Goal: Information Seeking & Learning: Learn about a topic

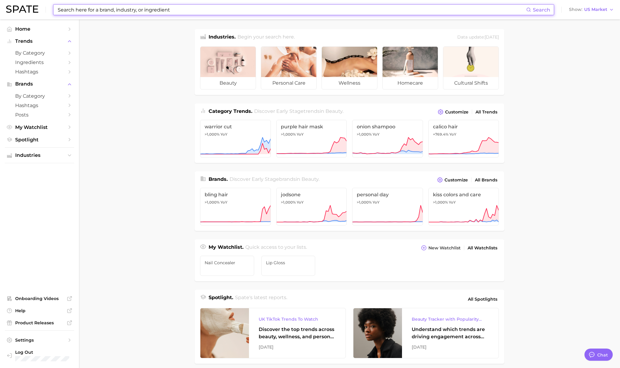
click at [80, 11] on input at bounding box center [291, 10] width 469 height 10
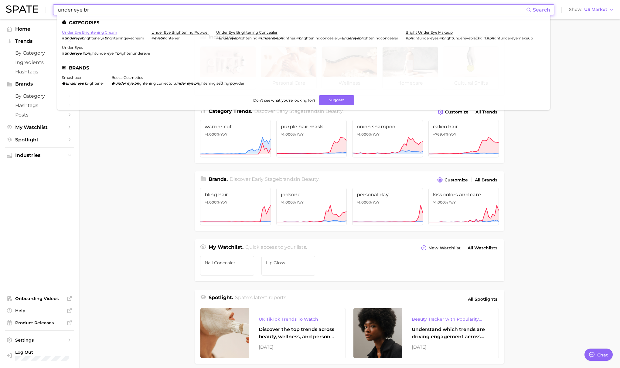
type input "under eye br"
click at [80, 32] on link "under eye brightening cream" at bounding box center [89, 32] width 55 height 5
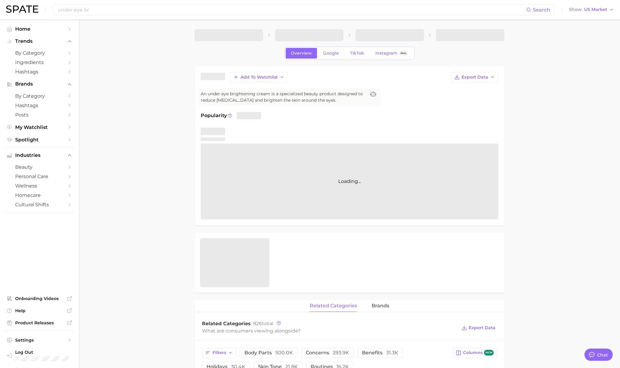
type textarea "x"
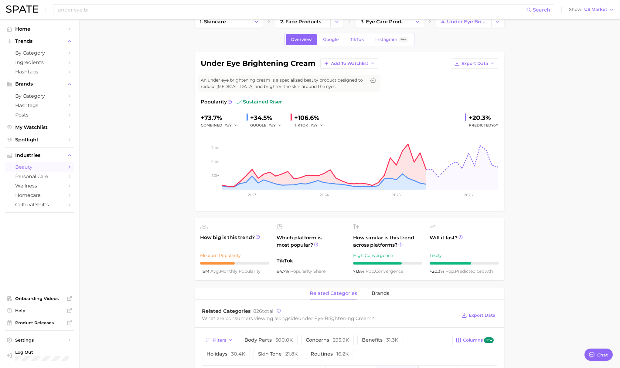
scroll to position [2, 0]
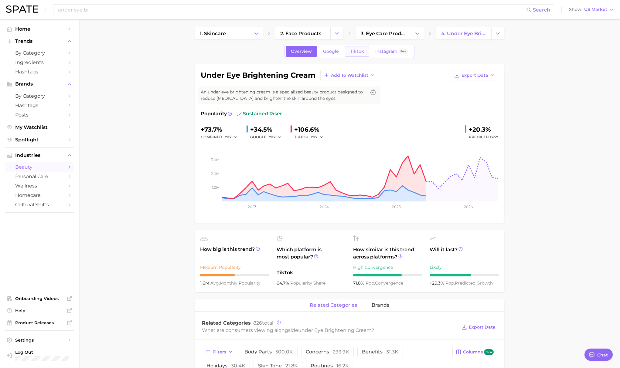
click at [363, 50] on span "TikTok" at bounding box center [357, 51] width 14 height 5
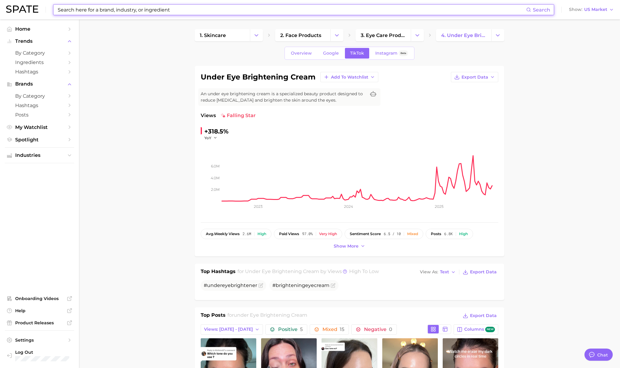
click at [146, 14] on input at bounding box center [291, 10] width 469 height 10
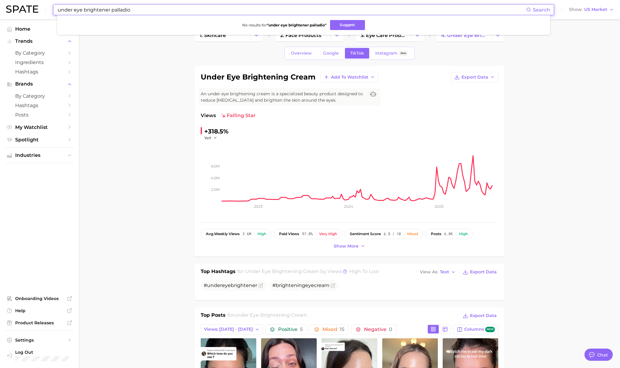
drag, startPoint x: 130, startPoint y: 10, endPoint x: 61, endPoint y: -5, distance: 70.8
click at [61, 0] on html "under eye brightener palladio Search No results for " under eye brightener pall…" at bounding box center [310, 184] width 620 height 368
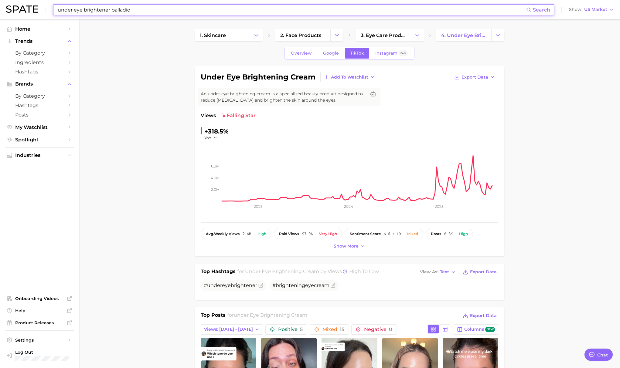
type input "a"
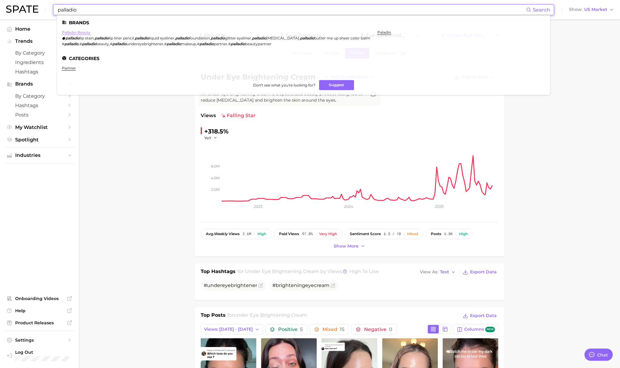
type input "palladio"
click at [77, 32] on link "palladio beauty" at bounding box center [76, 32] width 29 height 5
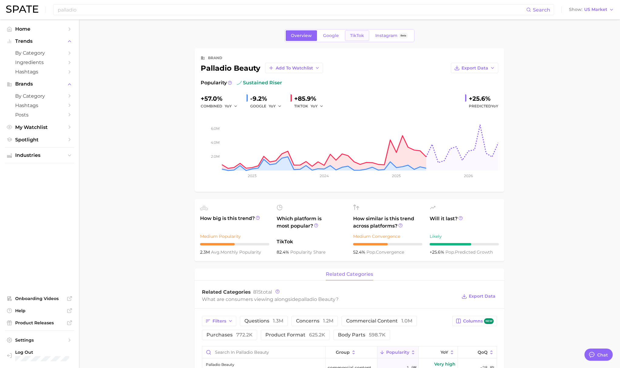
click at [367, 34] on link "TikTok" at bounding box center [357, 35] width 24 height 11
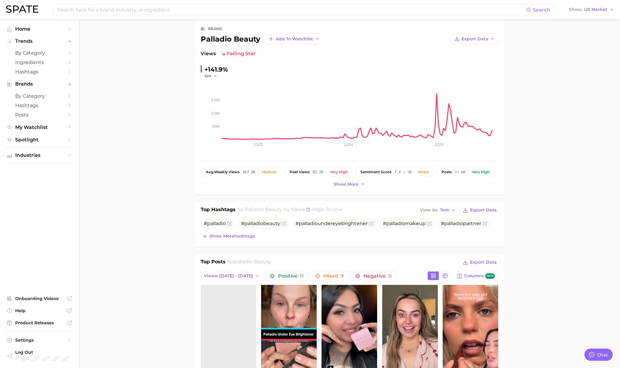
scroll to position [29, 0]
click at [341, 224] on span "# palladio undereyebrightener" at bounding box center [331, 223] width 72 height 6
click at [316, 224] on span "palladio" at bounding box center [308, 223] width 19 height 6
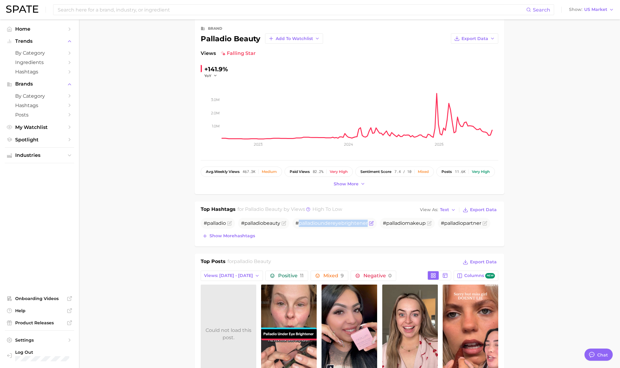
click at [316, 224] on span "palladio" at bounding box center [308, 223] width 19 height 6
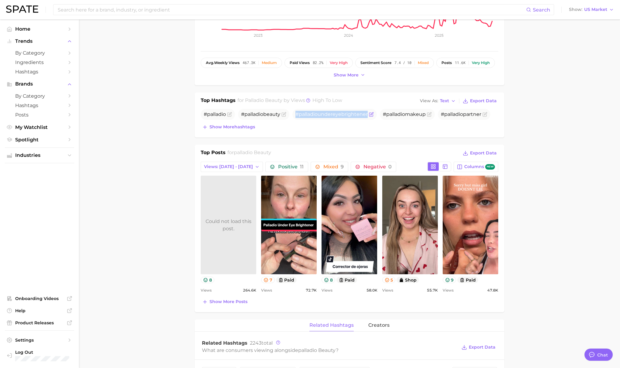
scroll to position [0, 0]
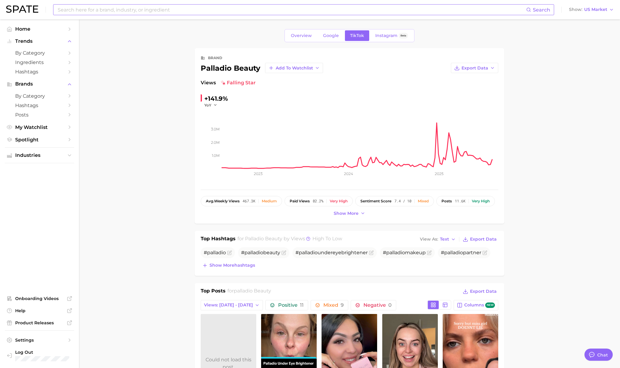
click at [229, 12] on input at bounding box center [291, 10] width 469 height 10
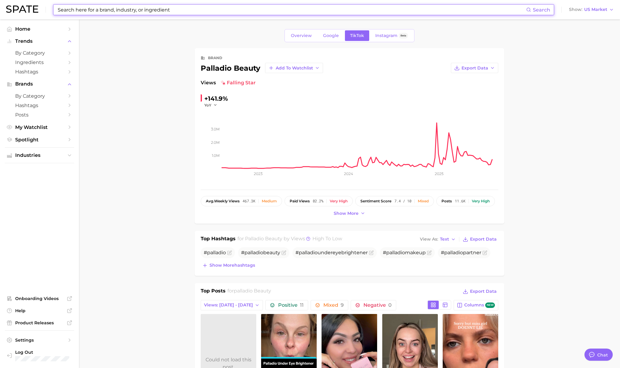
paste input "#palladioundereyebrightener"
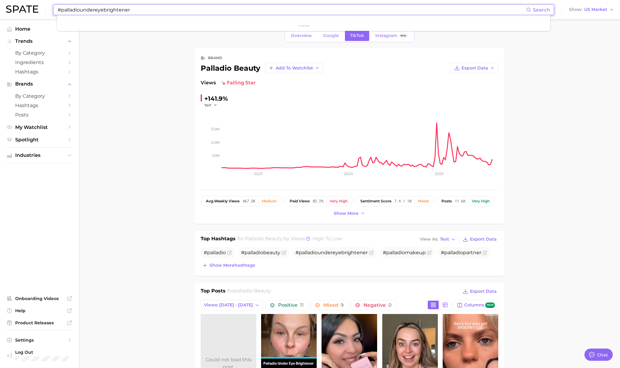
type input "#palladioundereyebrightener"
click at [80, 30] on link "palladio beauty" at bounding box center [76, 32] width 29 height 5
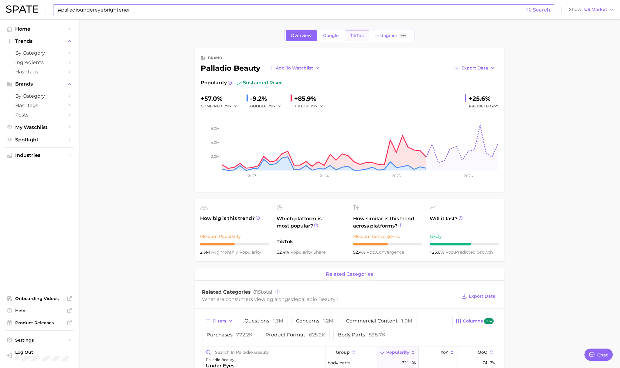
click at [357, 35] on span "TikTok" at bounding box center [357, 35] width 14 height 5
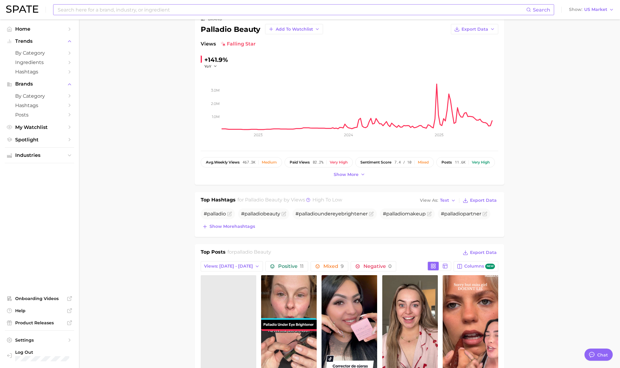
scroll to position [44, 0]
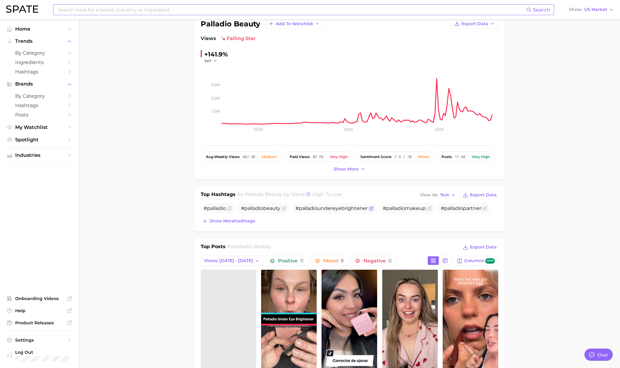
click at [315, 210] on span "palladio" at bounding box center [308, 209] width 19 height 6
drag, startPoint x: 325, startPoint y: 210, endPoint x: 331, endPoint y: 211, distance: 6.1
click at [325, 210] on span "# palladio undereyebrightener" at bounding box center [331, 209] width 72 height 6
click at [226, 224] on button "Show more hashtags" at bounding box center [229, 221] width 56 height 9
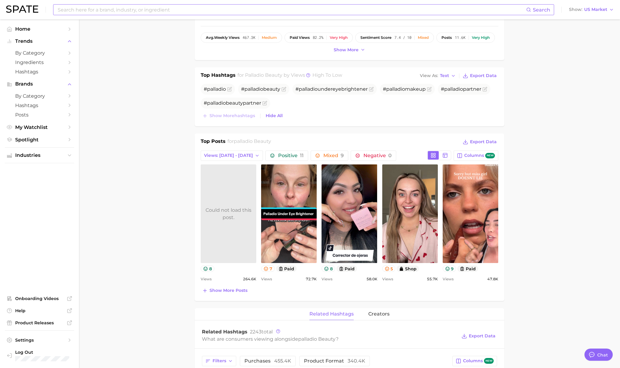
scroll to position [199, 0]
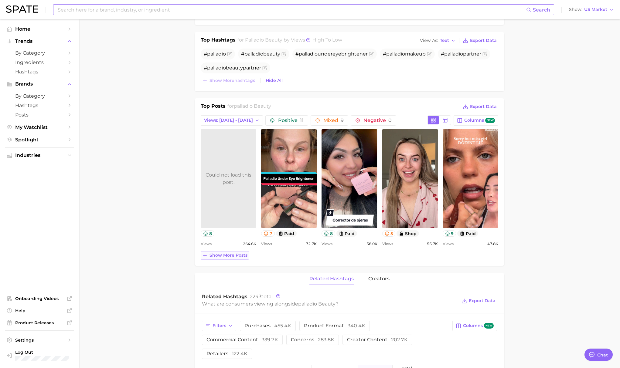
click at [218, 258] on span "Show more posts" at bounding box center [229, 255] width 38 height 5
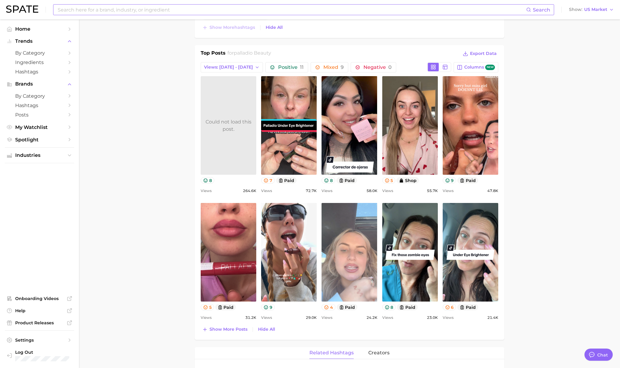
scroll to position [205, 0]
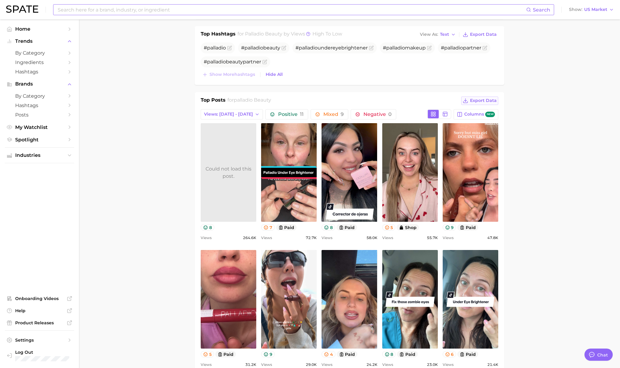
click at [479, 102] on span "Export Data" at bounding box center [483, 100] width 27 height 5
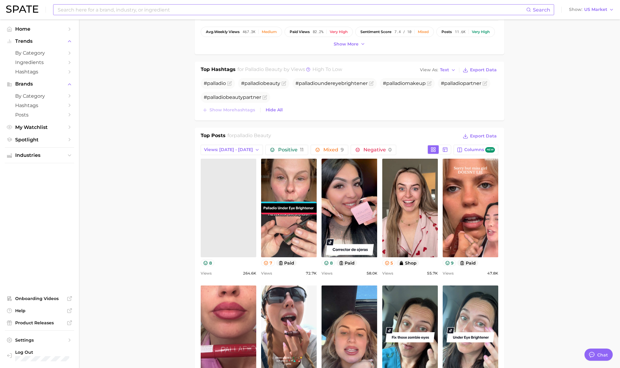
scroll to position [169, 0]
click at [244, 147] on button "Views: Jul 27 - Aug 3" at bounding box center [232, 150] width 62 height 10
click at [223, 181] on span "Total Views" at bounding box center [216, 183] width 25 height 5
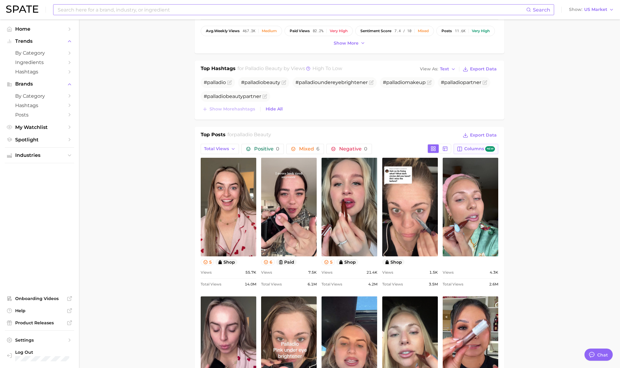
scroll to position [170, 0]
click at [481, 136] on span "Export Data" at bounding box center [483, 135] width 27 height 5
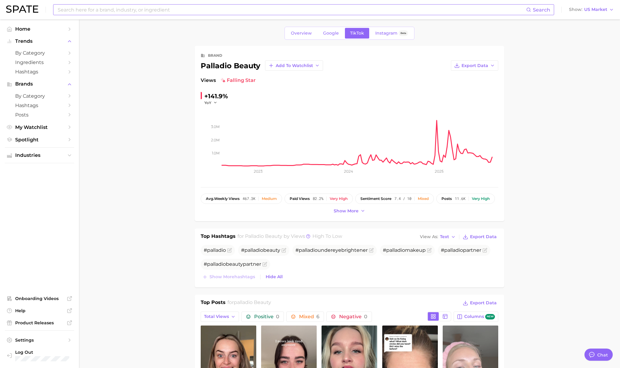
scroll to position [0, 0]
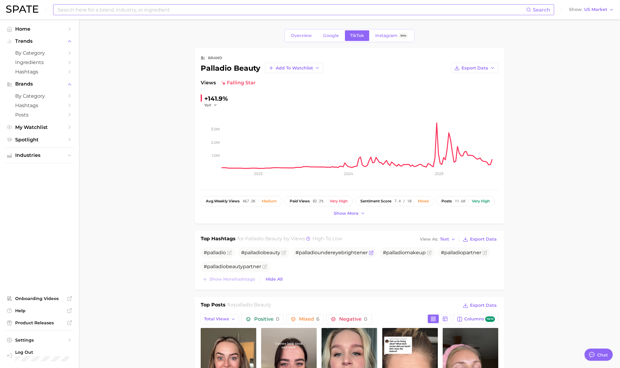
click at [312, 254] on span "palladio" at bounding box center [308, 253] width 19 height 6
copy span "# palladio undereyebrightener"
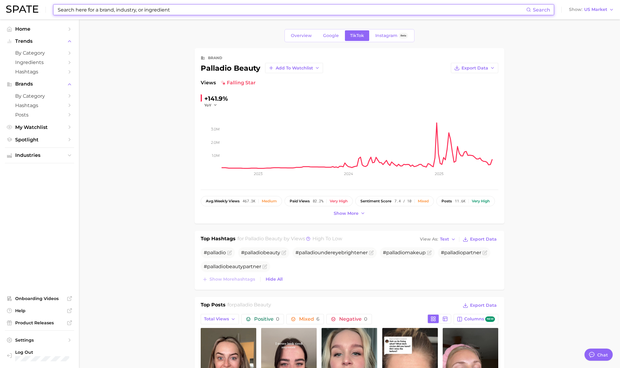
click at [113, 14] on input at bounding box center [291, 10] width 469 height 10
paste input "#palladioundereyebrightener"
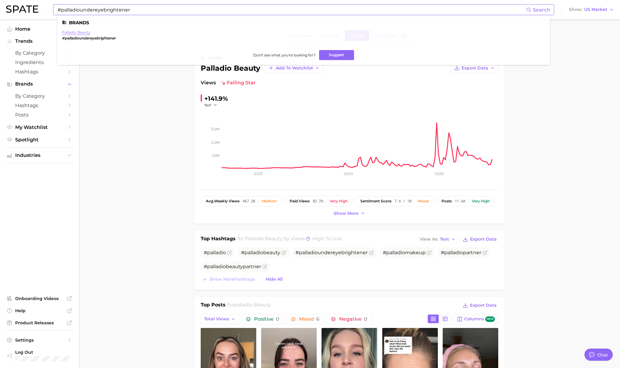
click at [76, 34] on link "palladio beauty" at bounding box center [76, 32] width 29 height 5
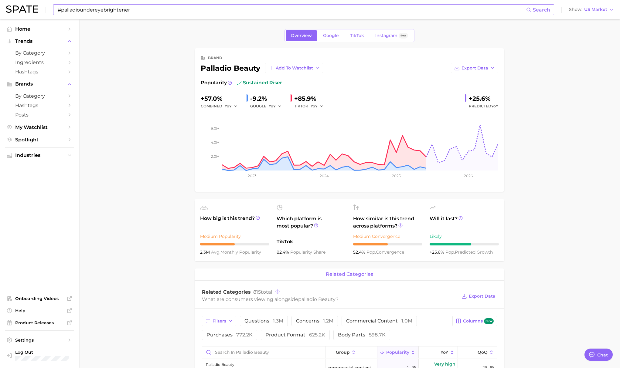
click at [159, 14] on input "#palladioundereyebrightener" at bounding box center [291, 10] width 469 height 10
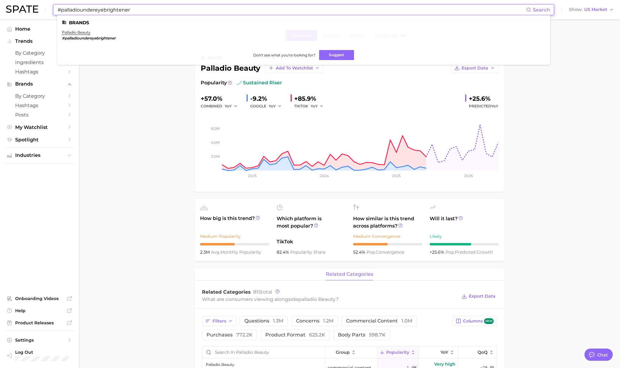
click at [159, 14] on input "#palladioundereyebrightener" at bounding box center [291, 10] width 469 height 10
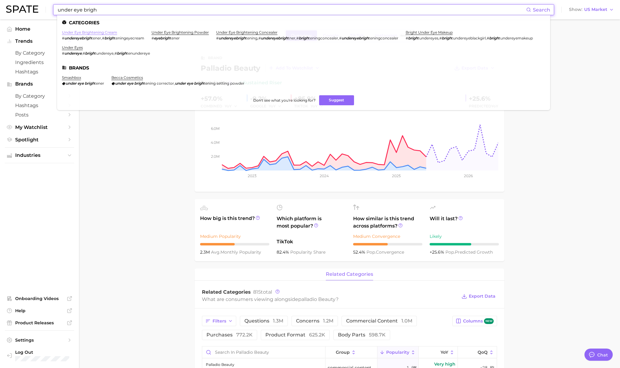
type input "under eye brigh"
click at [106, 34] on link "under eye brightening cream" at bounding box center [89, 32] width 55 height 5
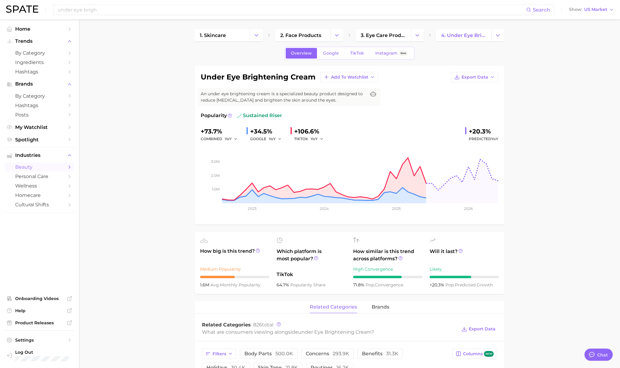
click at [153, 17] on div "under eye brigh Search Show US Market" at bounding box center [310, 9] width 608 height 19
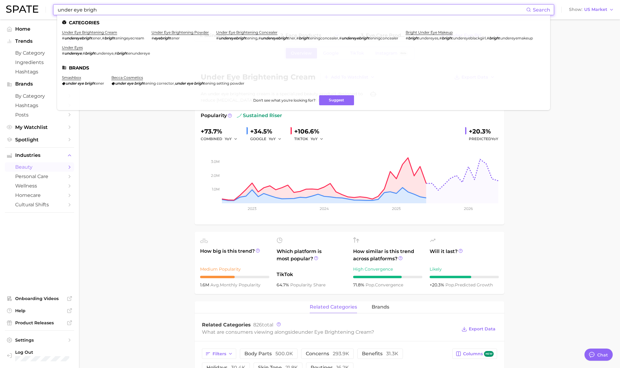
click at [151, 12] on input "under eye brigh" at bounding box center [291, 10] width 469 height 10
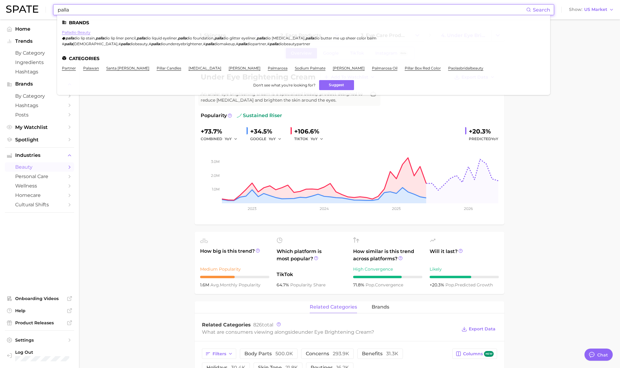
type input "palla"
click at [85, 34] on link "palladio beauty" at bounding box center [76, 32] width 29 height 5
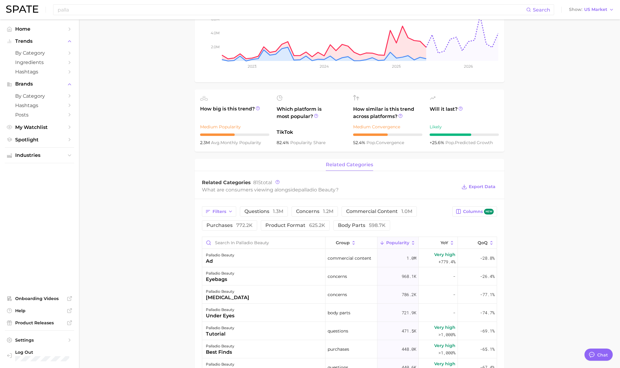
scroll to position [121, 0]
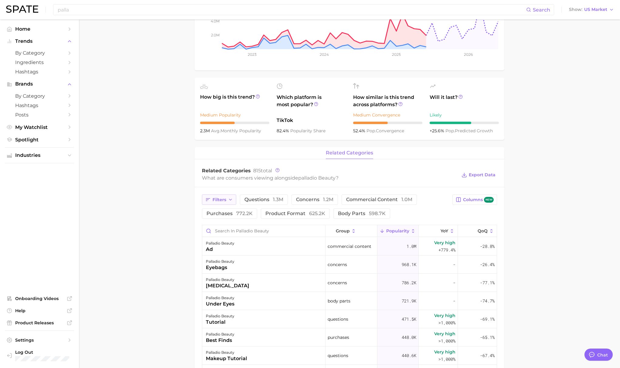
click at [218, 199] on span "Filters" at bounding box center [220, 199] width 14 height 5
click at [176, 283] on main "Overview Google TikTok Instagram Beta brand palladio beauty Add to Watchlist Ex…" at bounding box center [349, 264] width 541 height 733
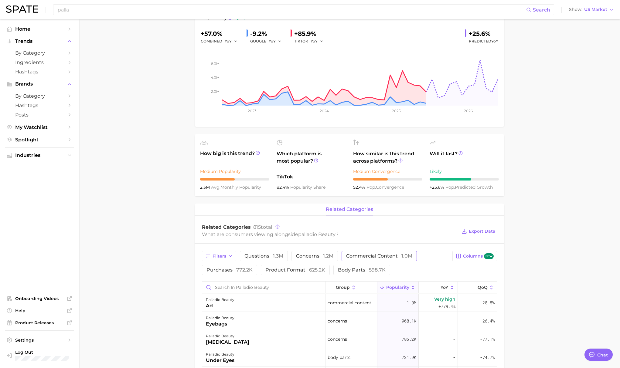
scroll to position [4, 0]
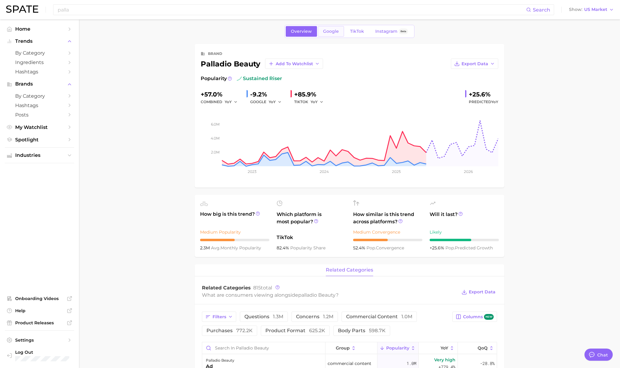
click at [329, 32] on span "Google" at bounding box center [331, 31] width 16 height 5
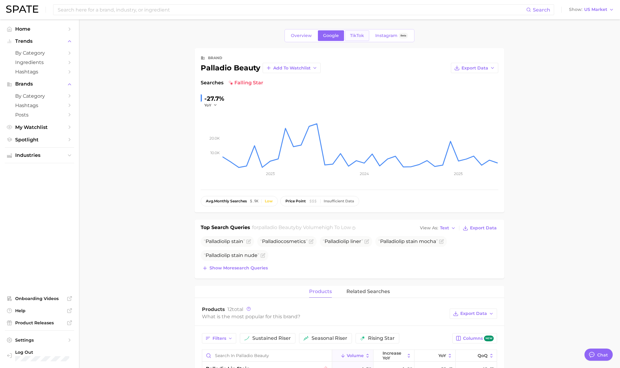
click at [362, 37] on span "TikTok" at bounding box center [357, 35] width 14 height 5
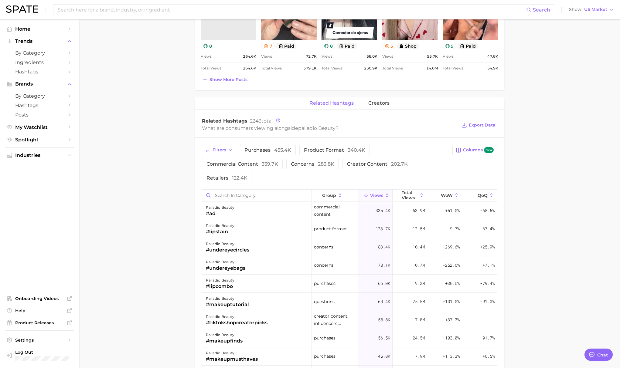
scroll to position [373, 0]
click at [325, 148] on span "product format 340.4k" at bounding box center [334, 150] width 61 height 5
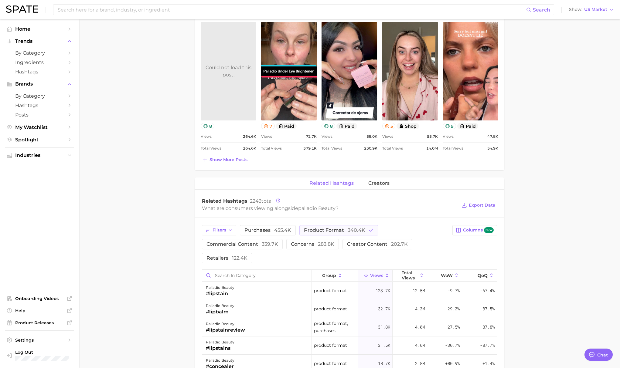
scroll to position [254, 0]
